Goal: Task Accomplishment & Management: Use online tool/utility

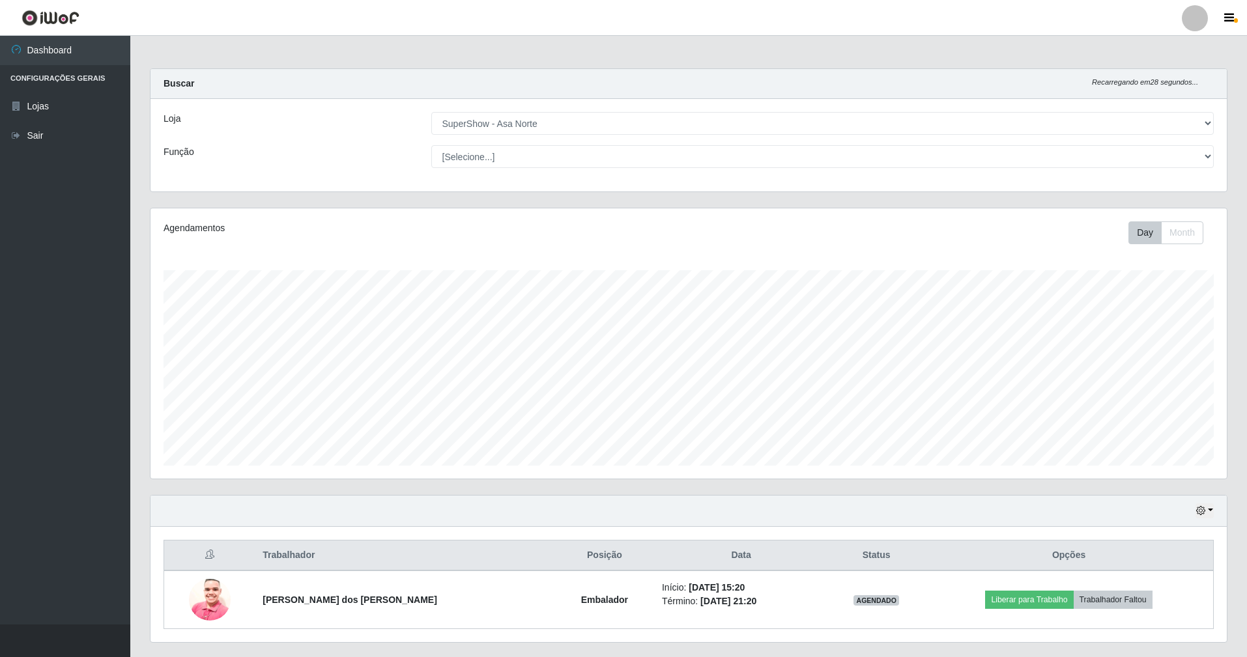
select select "71"
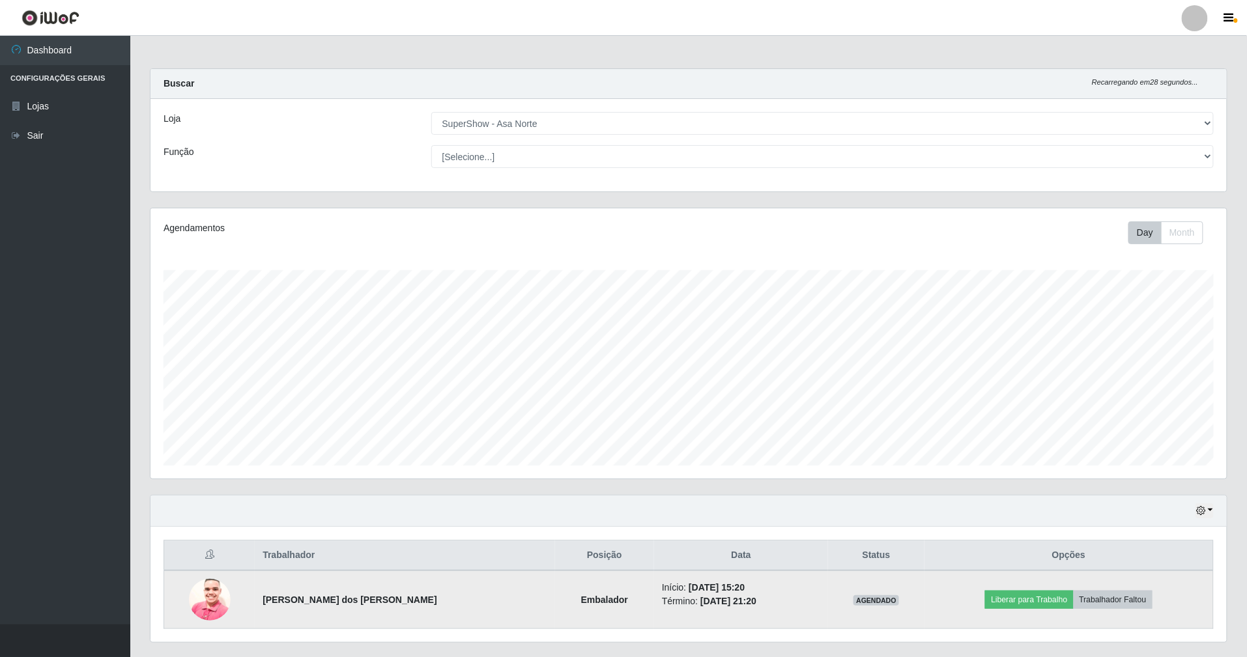
scroll to position [271, 1076]
click at [1037, 602] on button "Liberar para Trabalho" at bounding box center [1029, 600] width 88 height 18
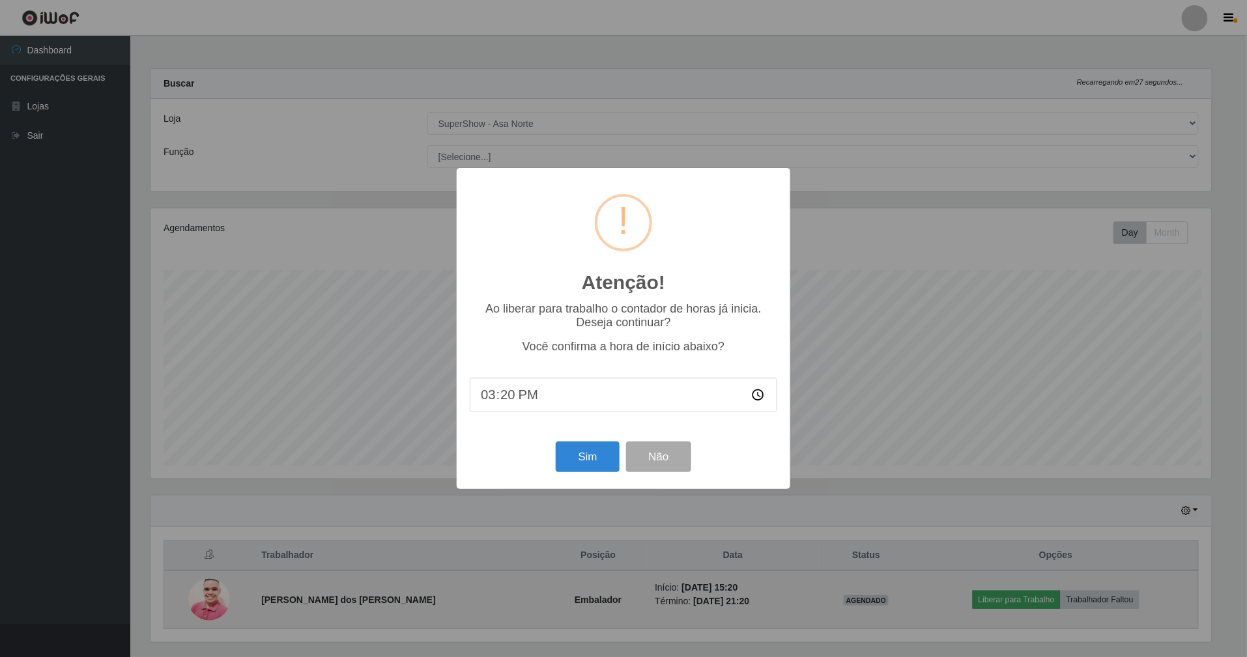
scroll to position [271, 1064]
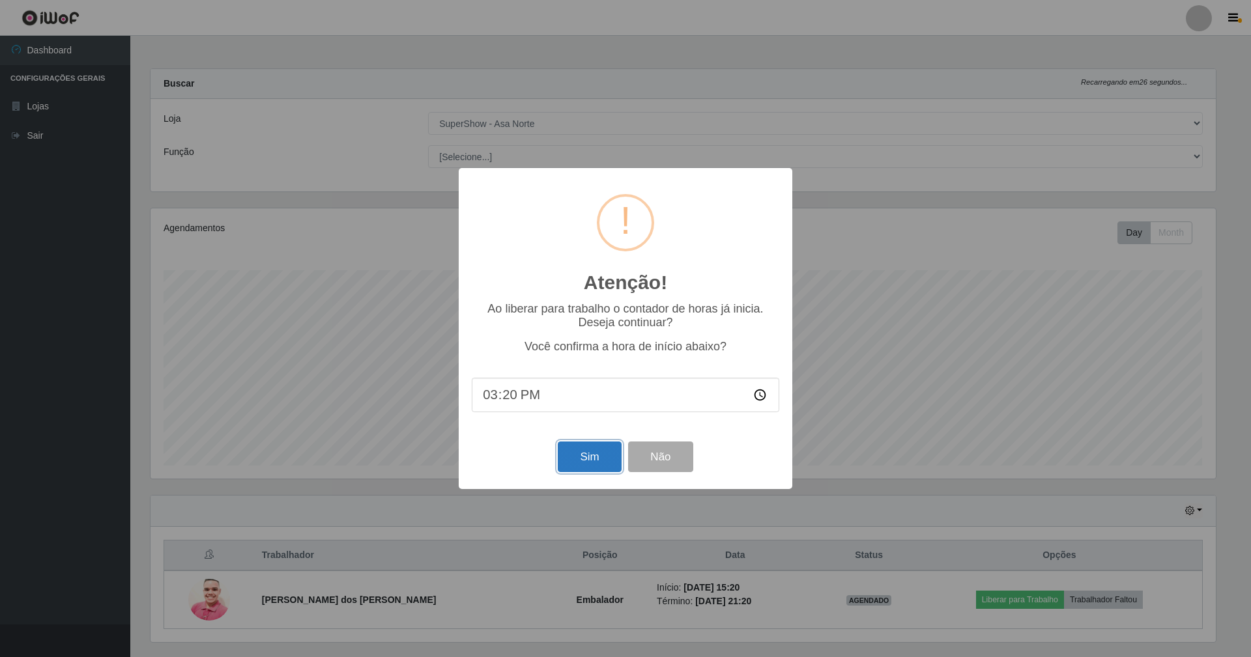
click at [580, 449] on button "Sim" at bounding box center [589, 457] width 63 height 31
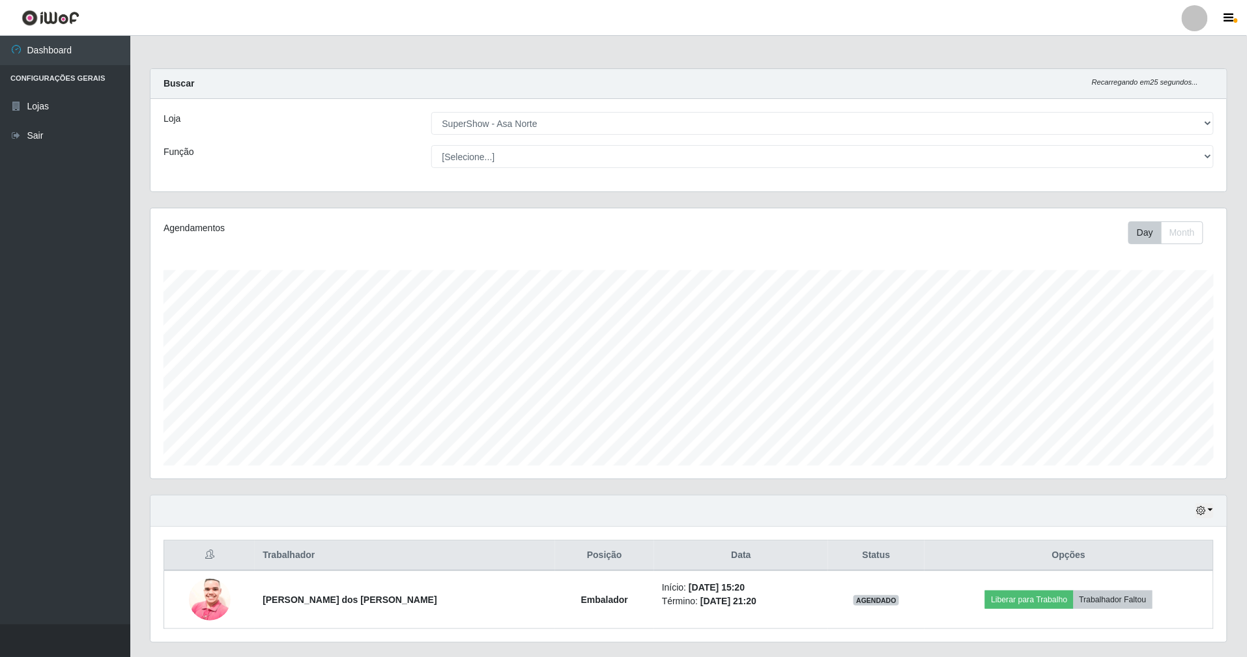
scroll to position [271, 1079]
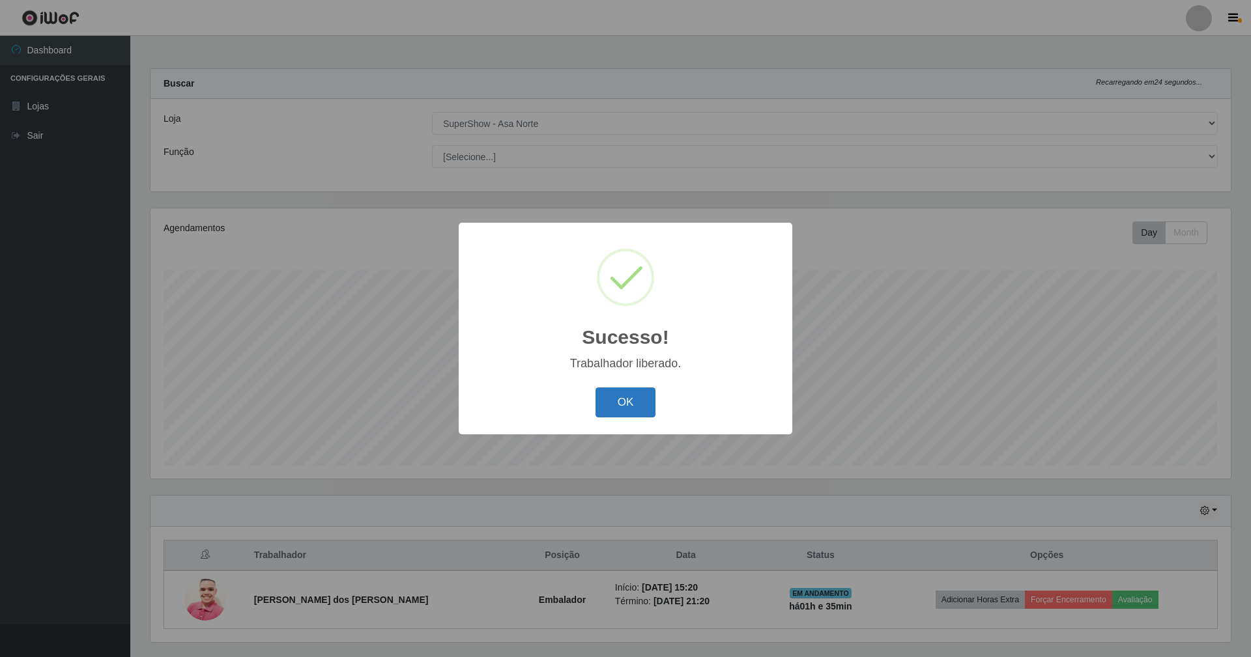
click at [636, 410] on button "OK" at bounding box center [625, 403] width 61 height 31
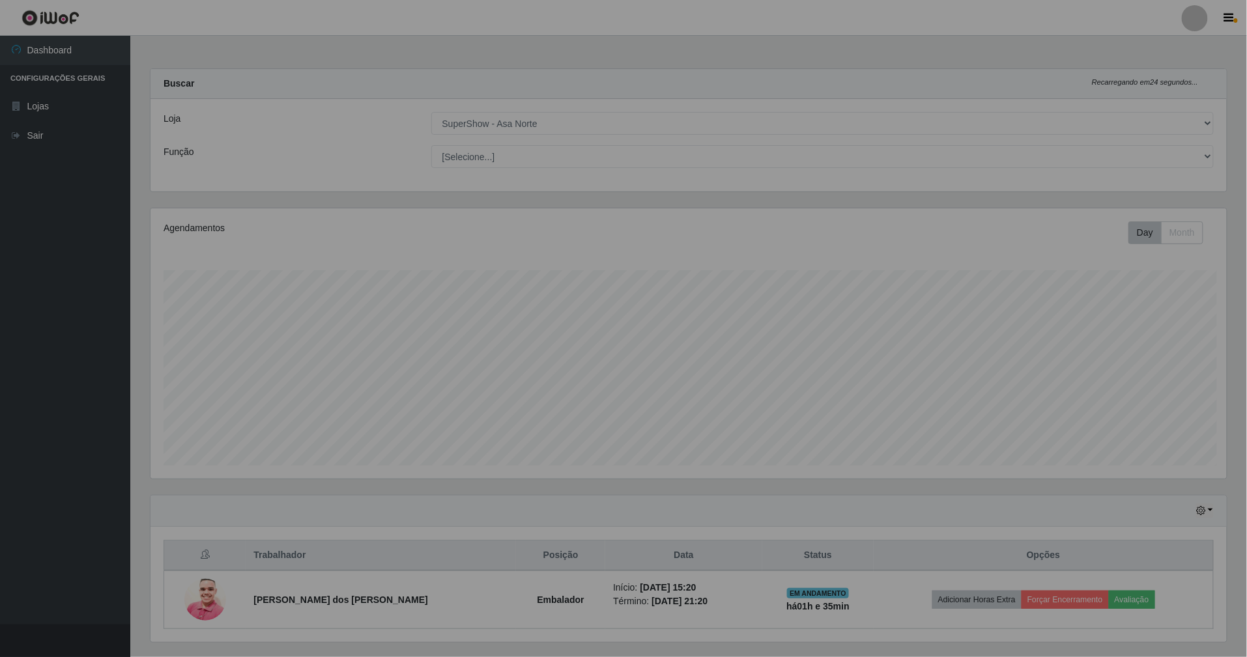
scroll to position [651108, 650303]
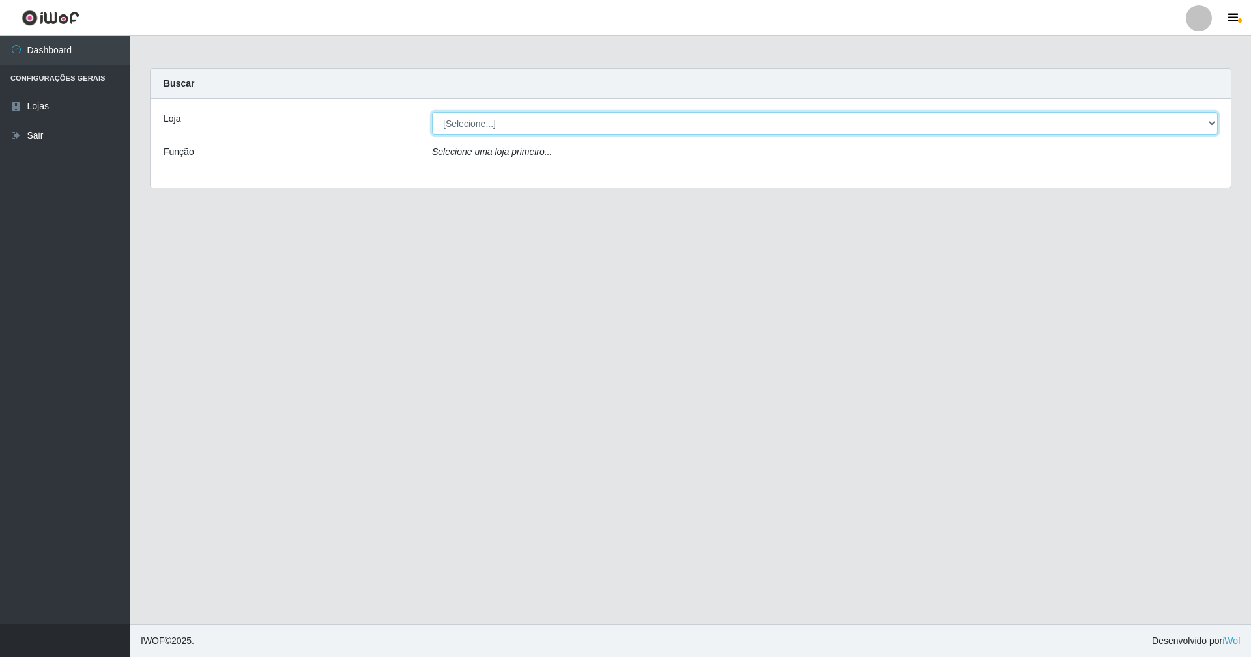
click at [1212, 122] on select "[Selecione...] SuperShow - Asa Norte" at bounding box center [825, 123] width 786 height 23
select select "71"
click at [432, 112] on select "[Selecione...] SuperShow - Asa Norte" at bounding box center [825, 123] width 786 height 23
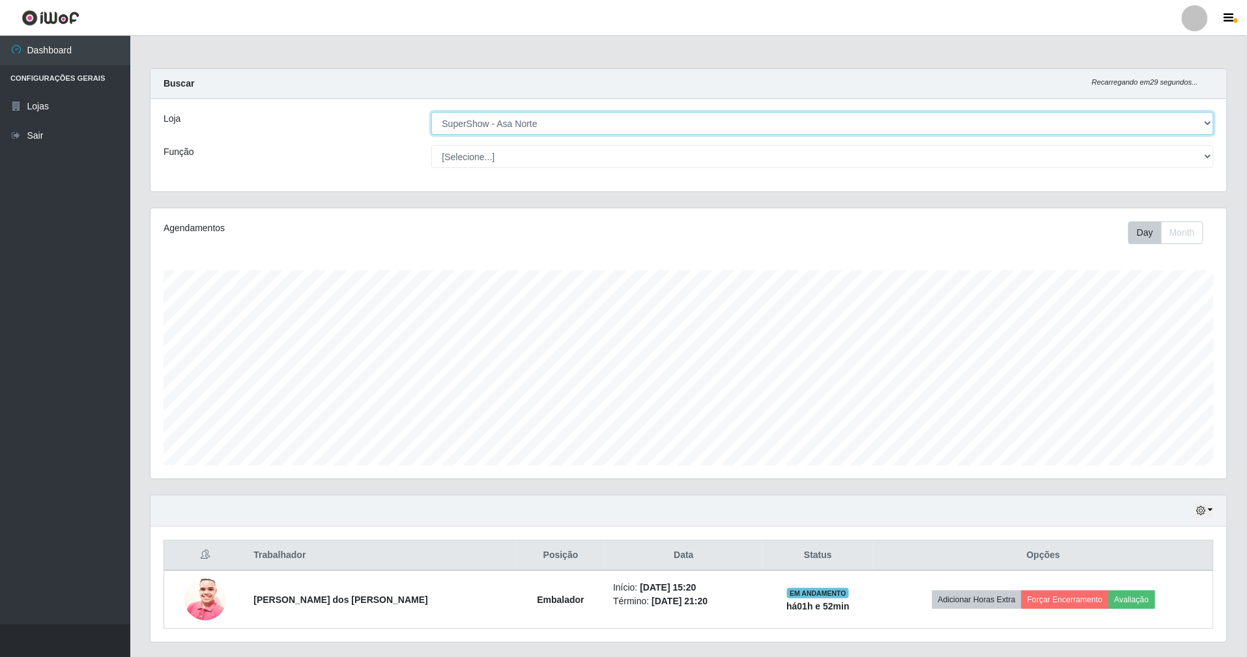
scroll to position [271, 1076]
